Goal: Task Accomplishment & Management: Manage account settings

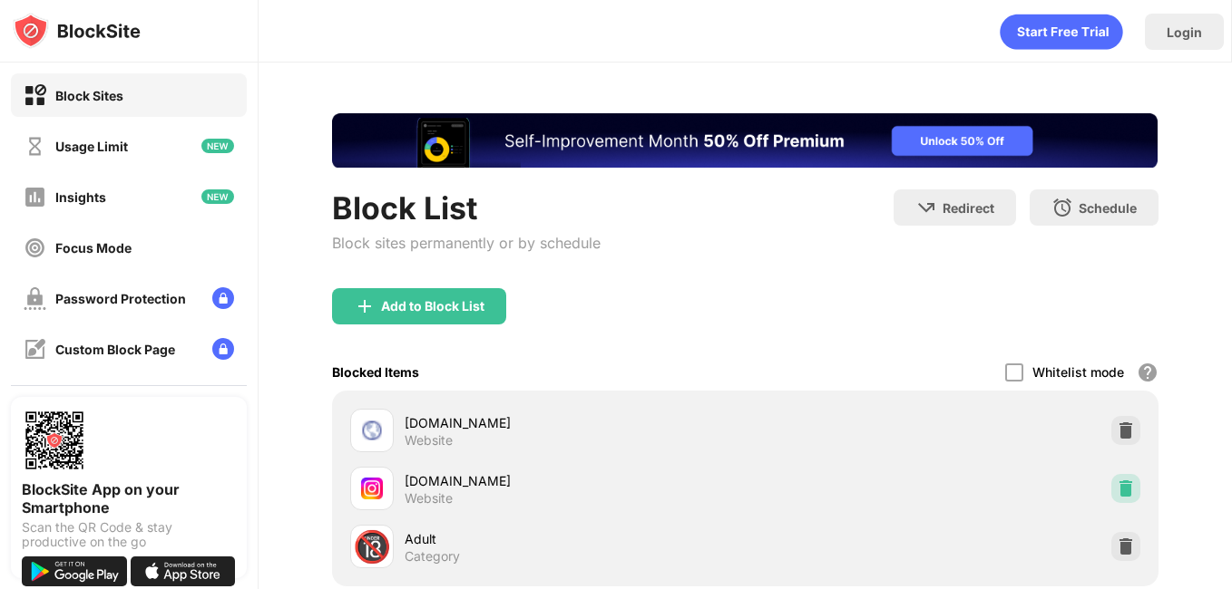
click at [1118, 489] on img at bounding box center [1125, 489] width 18 height 18
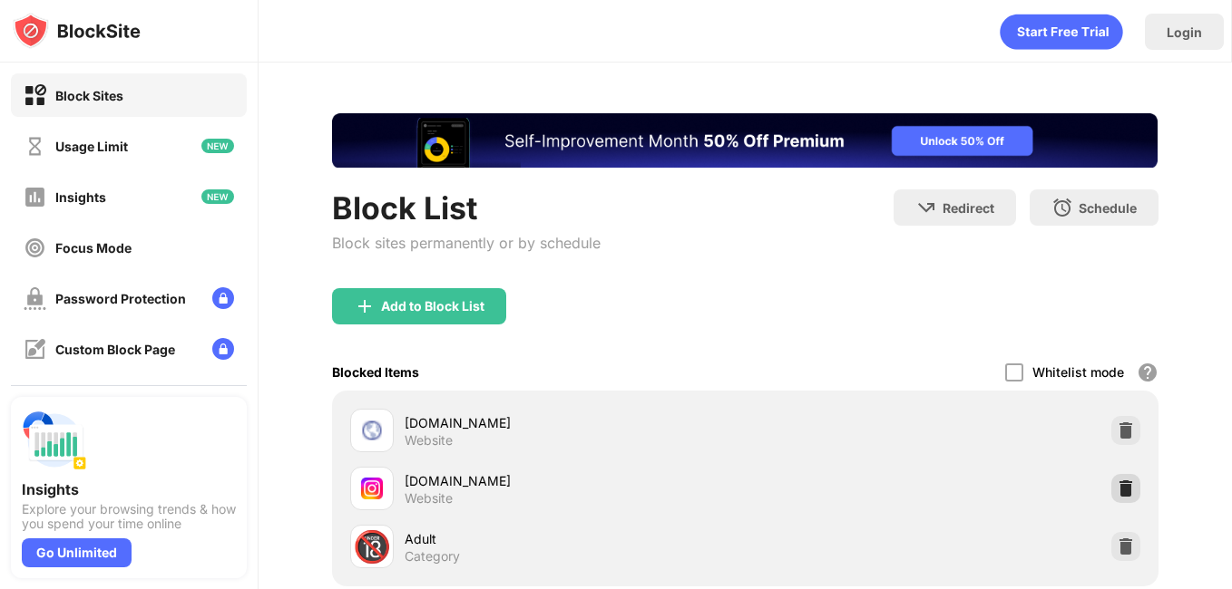
click at [1116, 484] on img at bounding box center [1125, 489] width 18 height 18
click at [1114, 502] on div at bounding box center [1125, 488] width 29 height 29
